Goal: Task Accomplishment & Management: Manage account settings

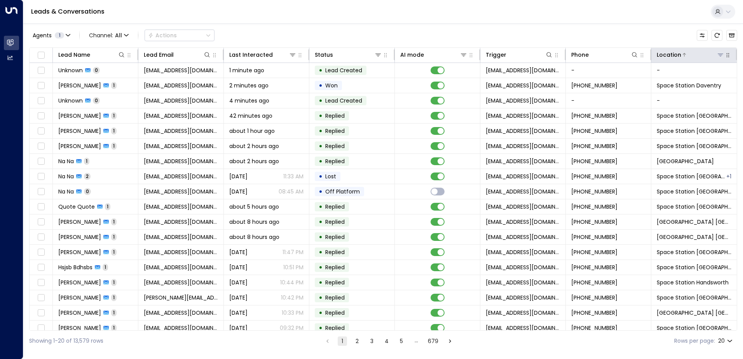
click at [717, 55] on icon at bounding box center [719, 55] width 5 height 3
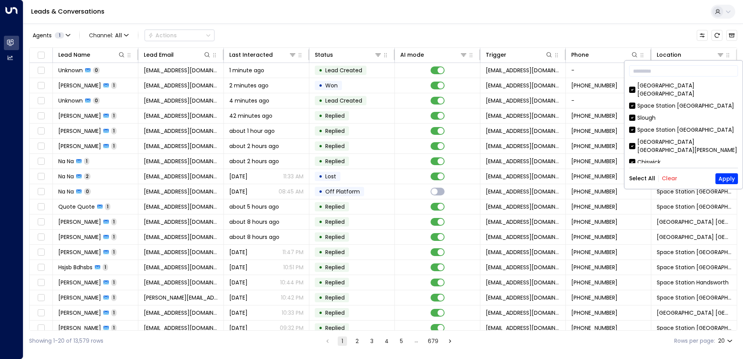
click at [664, 178] on button "Clear" at bounding box center [670, 178] width 16 height 6
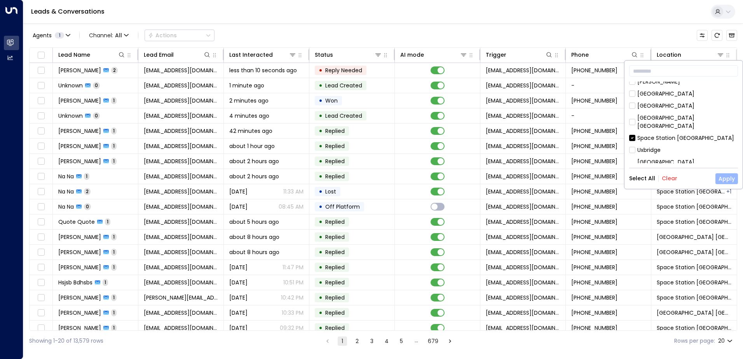
click at [729, 180] on button "Apply" at bounding box center [726, 178] width 23 height 11
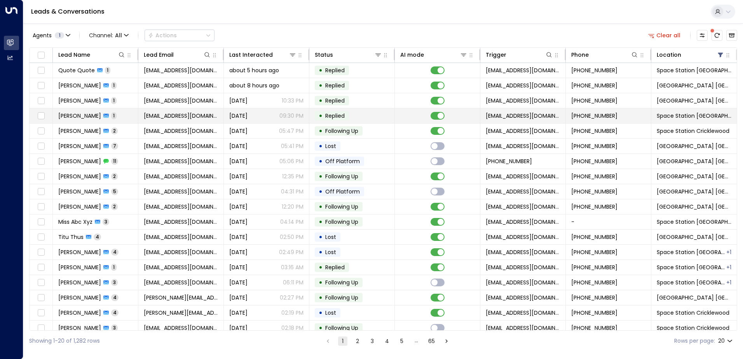
click at [99, 113] on div "[PERSON_NAME] 1" at bounding box center [87, 116] width 58 height 8
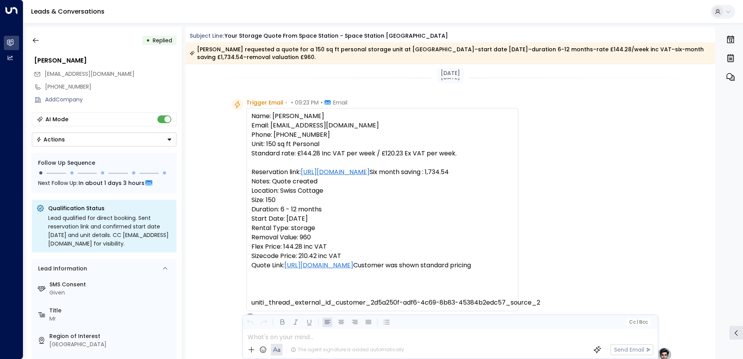
scroll to position [350, 0]
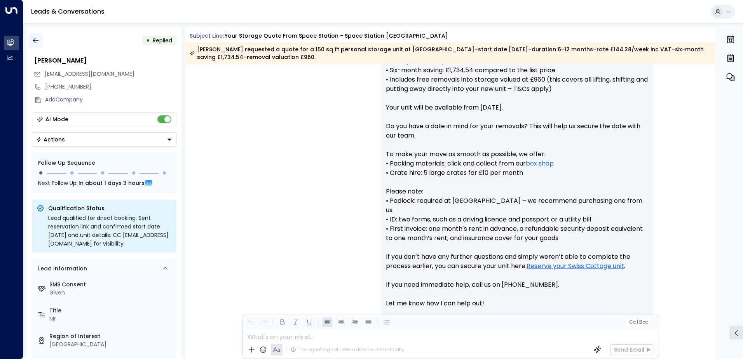
click at [30, 37] on button "button" at bounding box center [36, 40] width 14 height 14
